Goal: Task Accomplishment & Management: Use online tool/utility

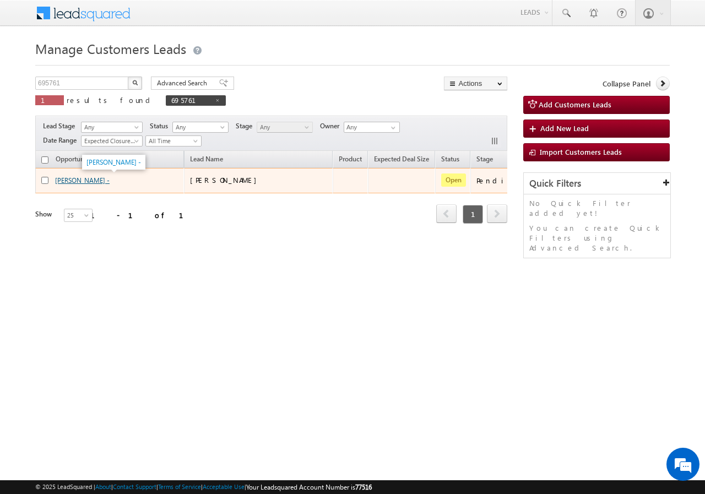
click at [72, 180] on link "[PERSON_NAME] -" at bounding box center [82, 180] width 55 height 8
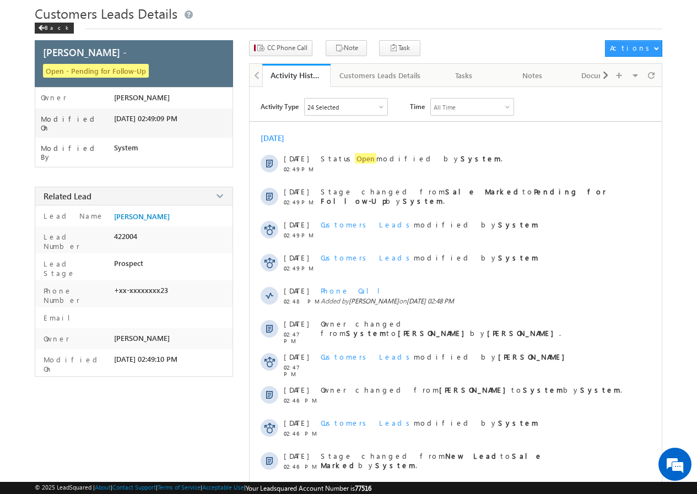
scroll to position [82, 0]
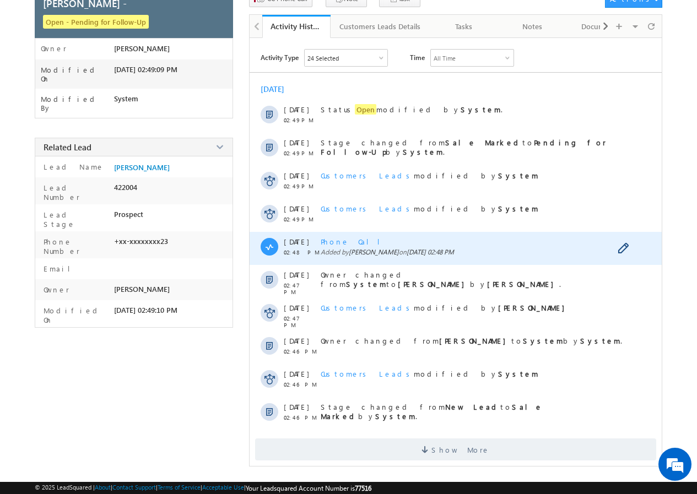
click at [335, 241] on span "Phone Call" at bounding box center [355, 241] width 68 height 9
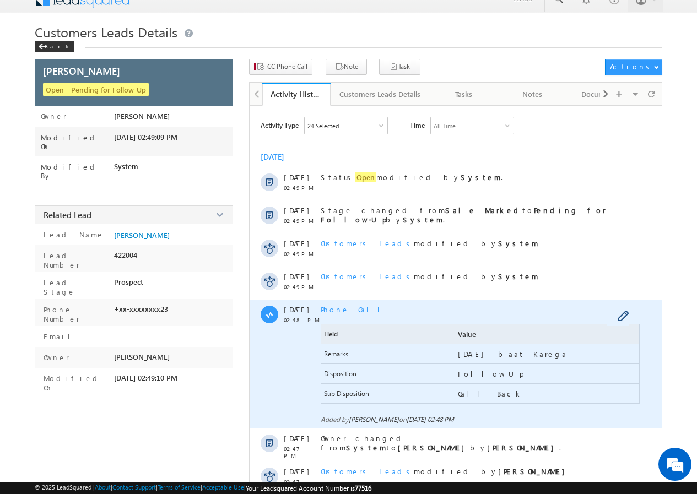
scroll to position [0, 0]
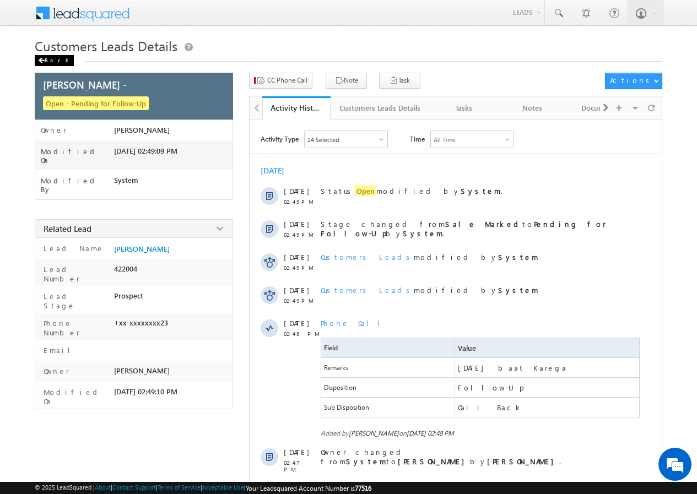
click at [48, 60] on div "Back" at bounding box center [54, 60] width 39 height 11
